Goal: Task Accomplishment & Management: Manage account settings

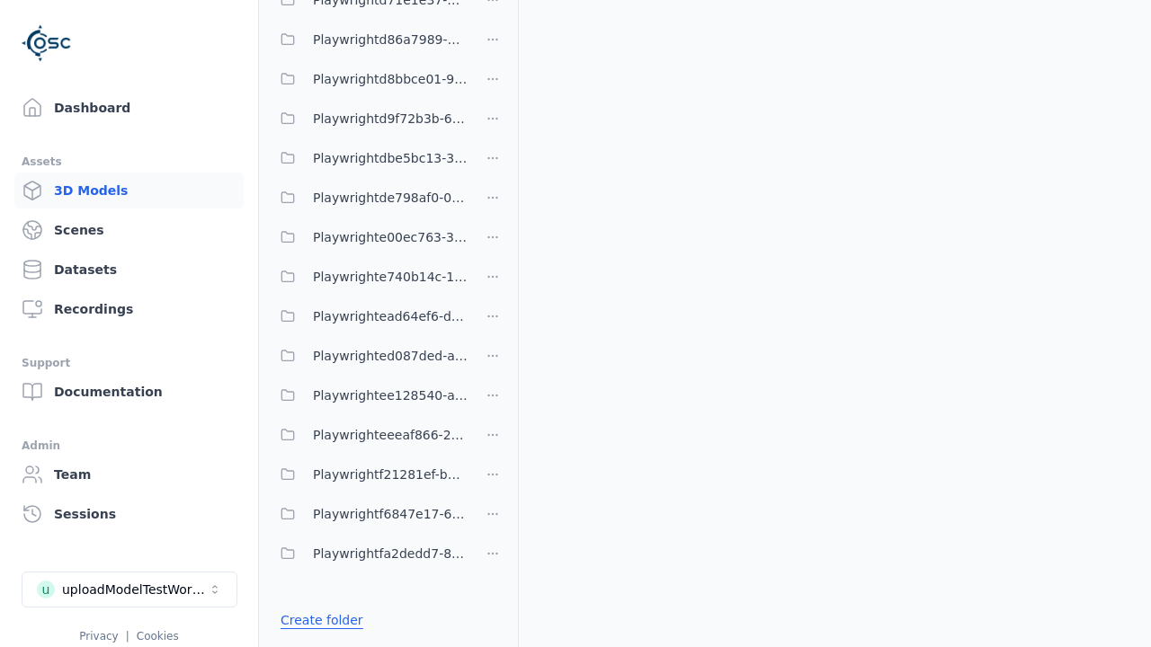
click at [316, 620] on link "Create folder" at bounding box center [321, 620] width 83 height 18
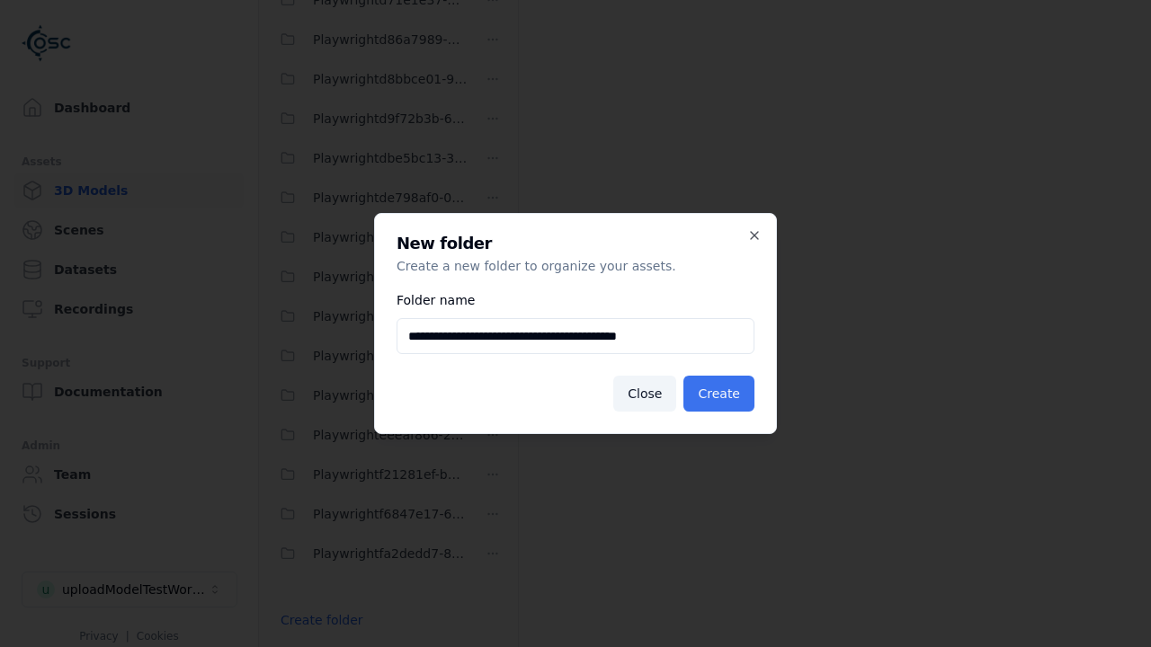
type input "**********"
click at [721, 394] on button "Create" at bounding box center [718, 394] width 71 height 36
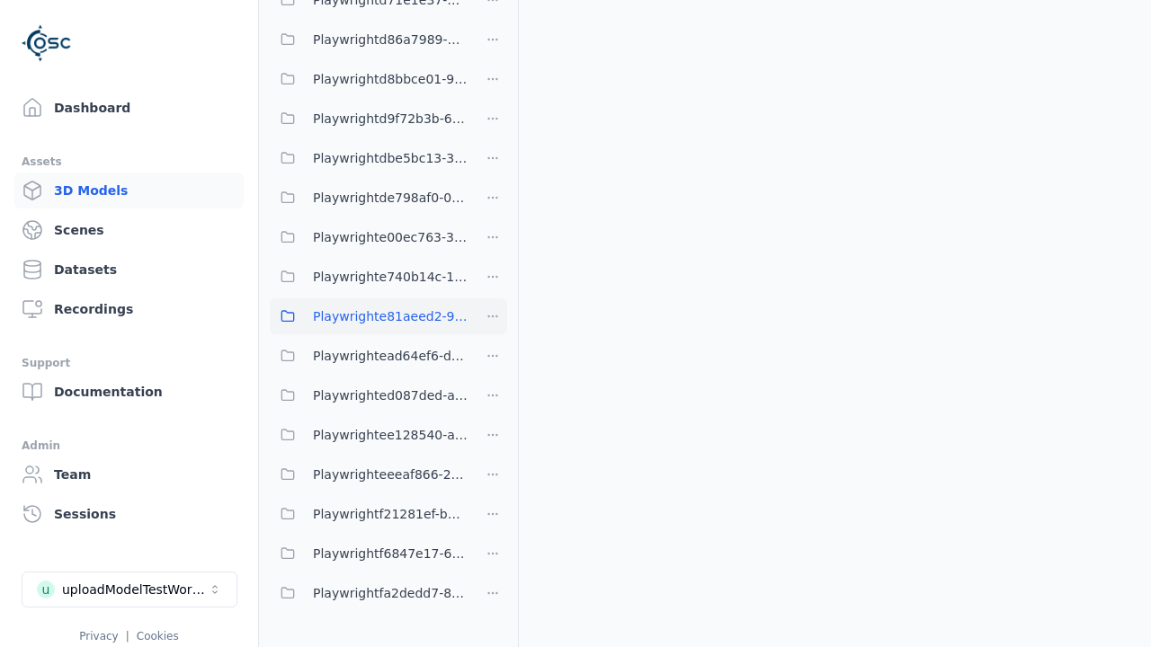
click at [369, 316] on span "Playwrighte81aeed2-91d3-4193-b40d-4d0190dc036d" at bounding box center [390, 317] width 155 height 22
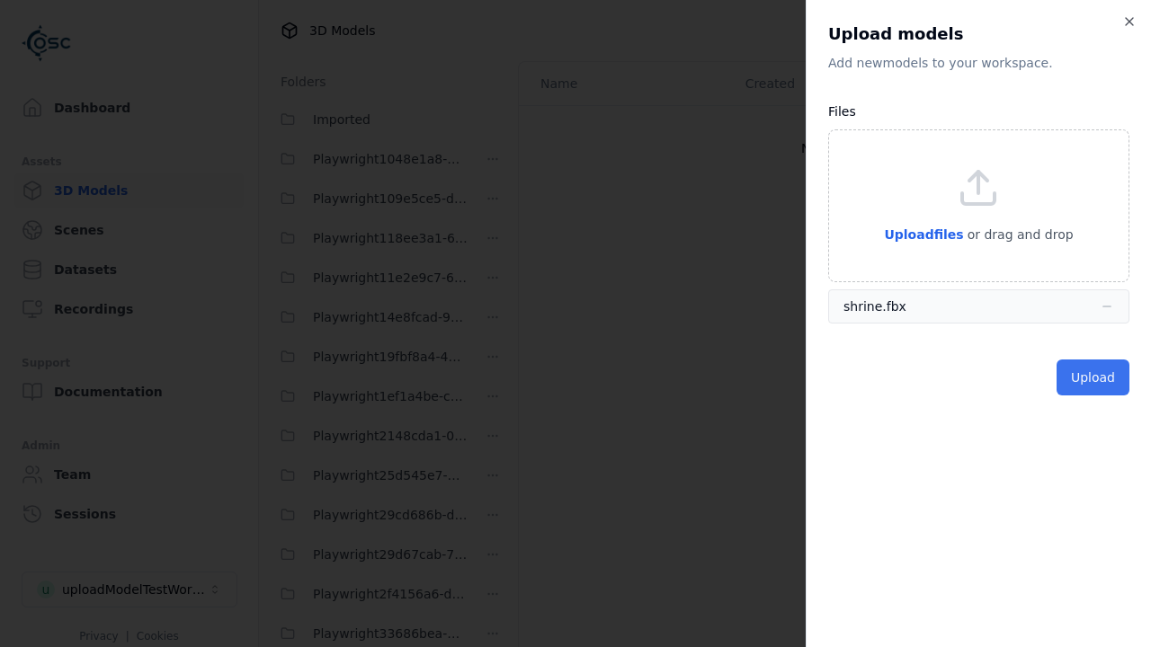
click at [1094, 378] on button "Upload" at bounding box center [1092, 378] width 73 height 36
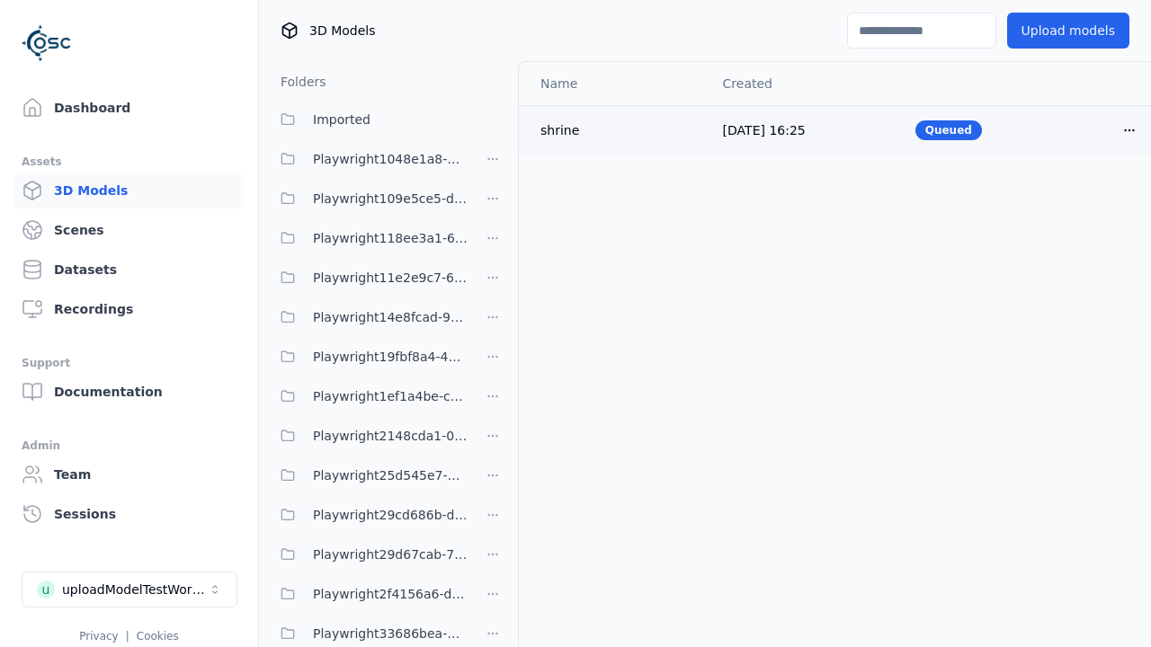
click at [1129, 129] on html "Support Dashboard Assets 3D Models Scenes Datasets Recordings Support Documenta…" at bounding box center [575, 323] width 1151 height 647
click at [1089, 199] on div "Delete" at bounding box center [1089, 199] width 106 height 29
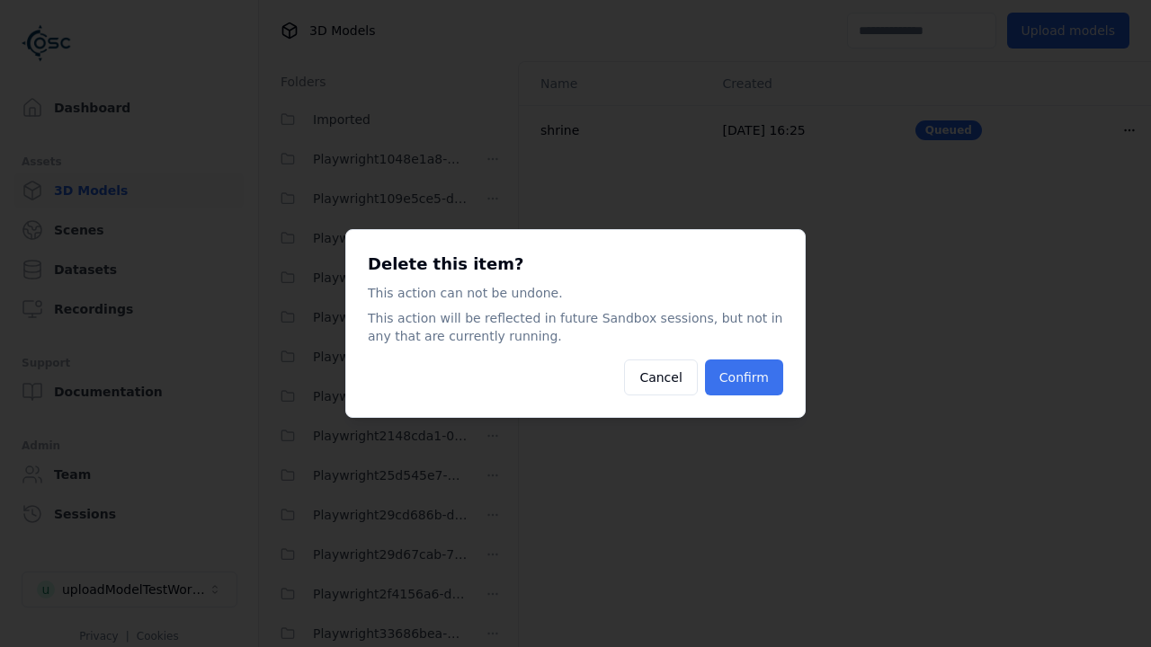
click at [746, 378] on button "Confirm" at bounding box center [744, 378] width 78 height 36
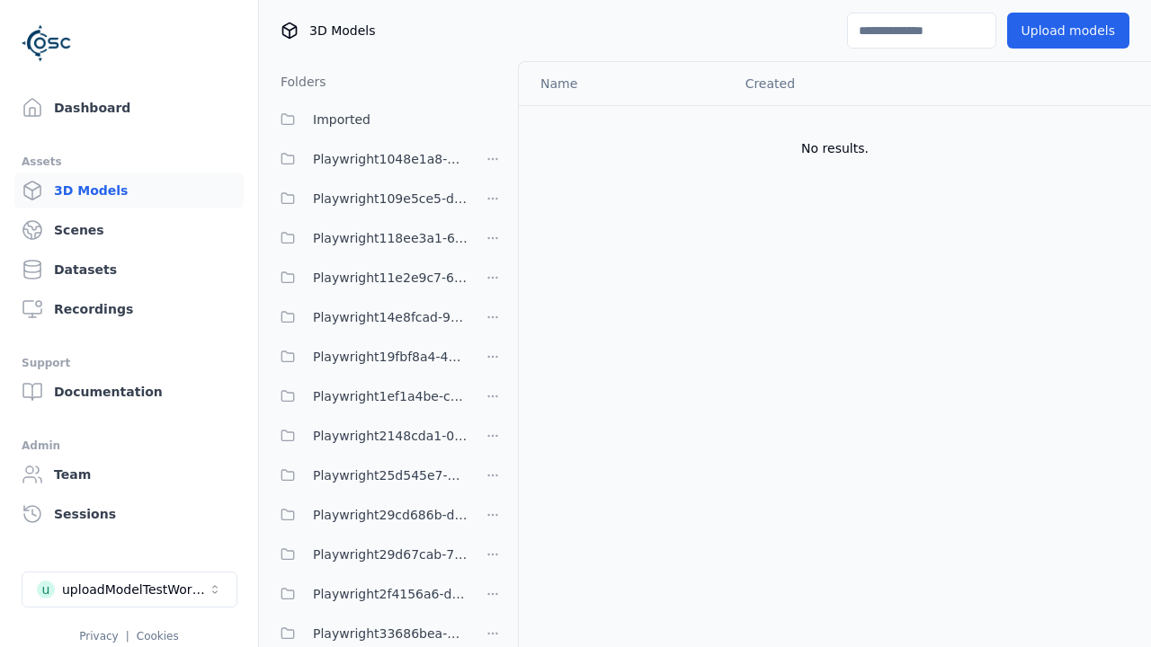
click at [493, 324] on html "Support Dashboard Assets 3D Models Scenes Datasets Recordings Support Documenta…" at bounding box center [575, 323] width 1151 height 647
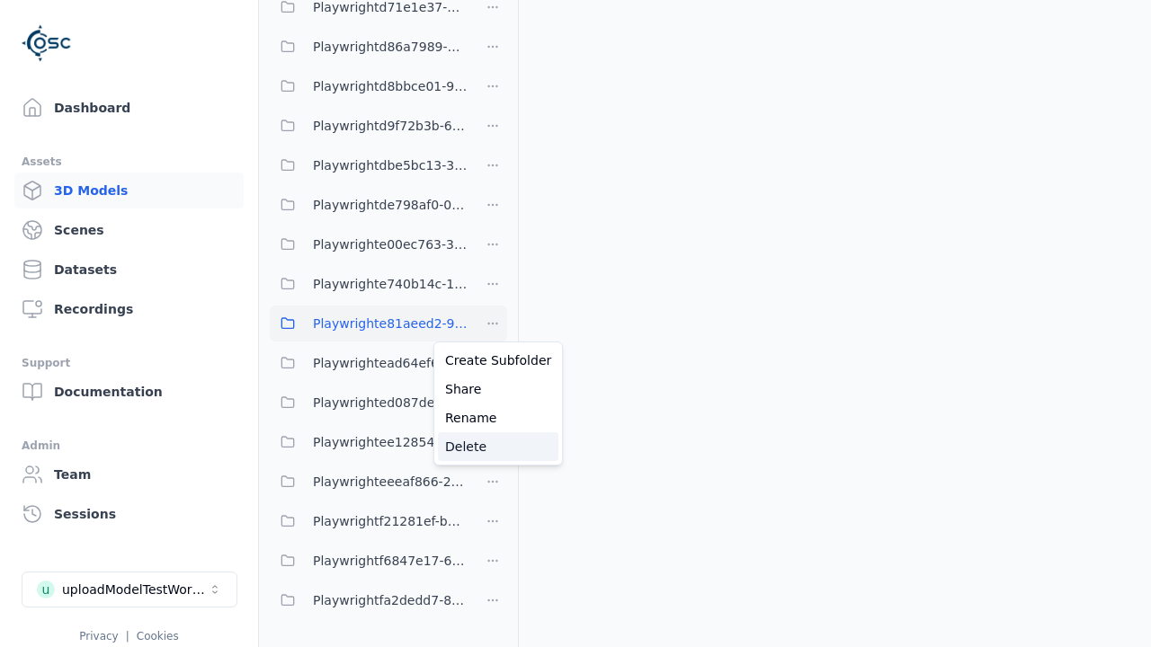
click at [492, 447] on div "Delete" at bounding box center [498, 446] width 120 height 29
